Goal: Task Accomplishment & Management: Use online tool/utility

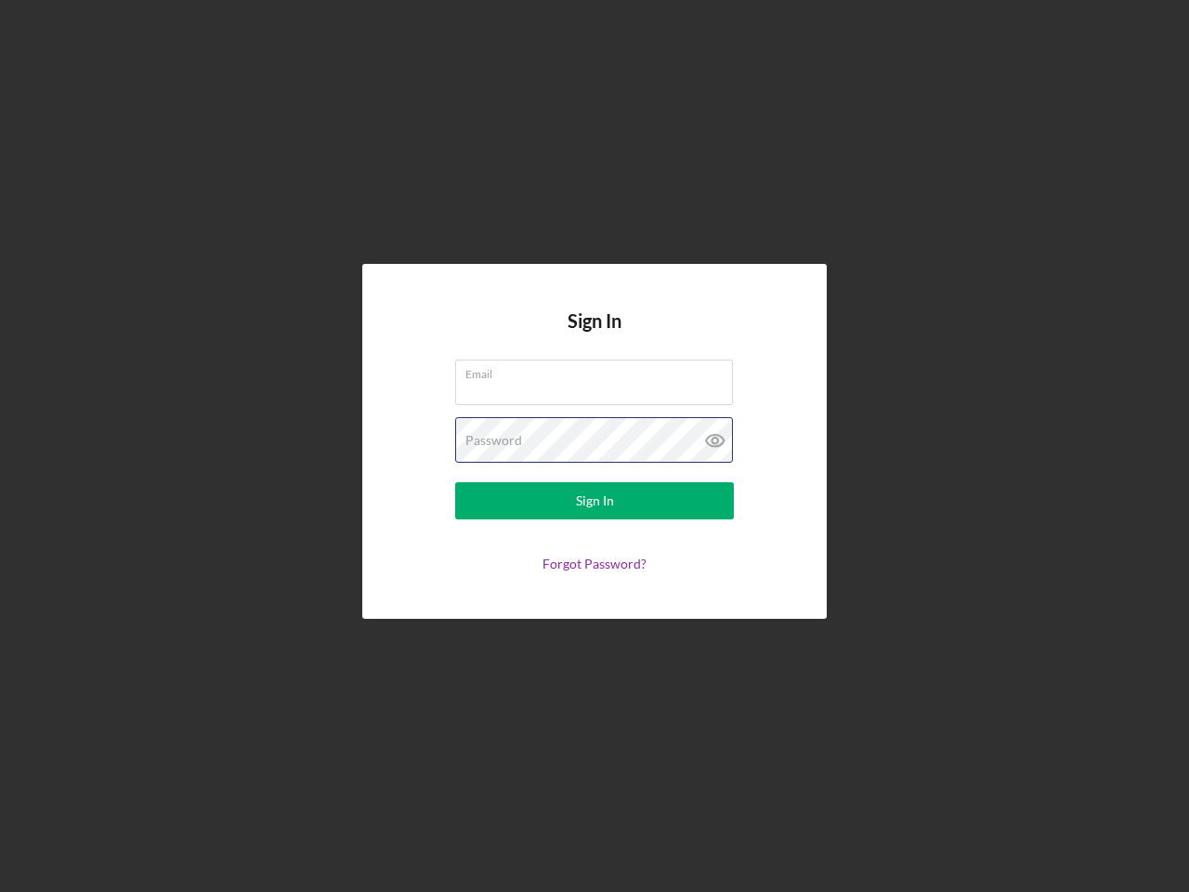
click at [595, 446] on div "Password" at bounding box center [594, 440] width 279 height 46
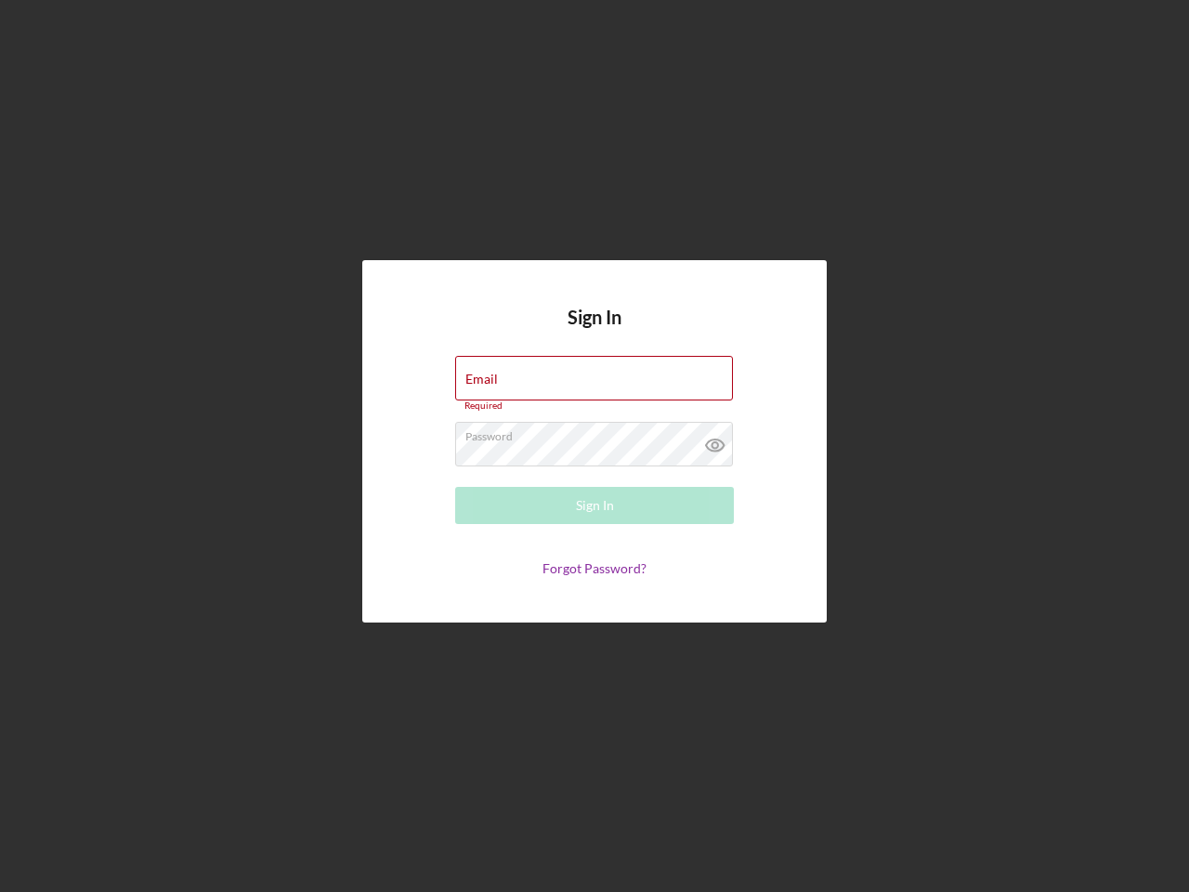
click at [715, 440] on icon at bounding box center [715, 445] width 46 height 46
